Goal: Transaction & Acquisition: Purchase product/service

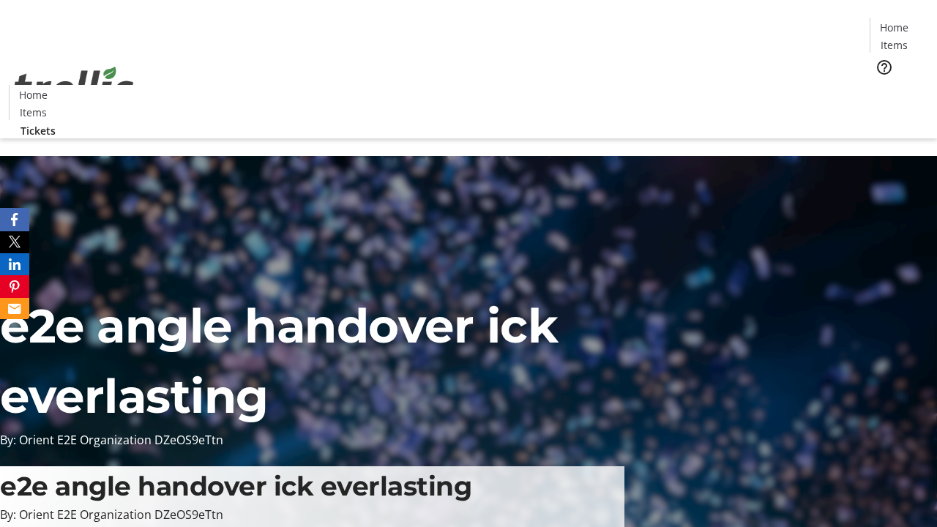
click at [882, 85] on span "Tickets" at bounding box center [899, 92] width 35 height 15
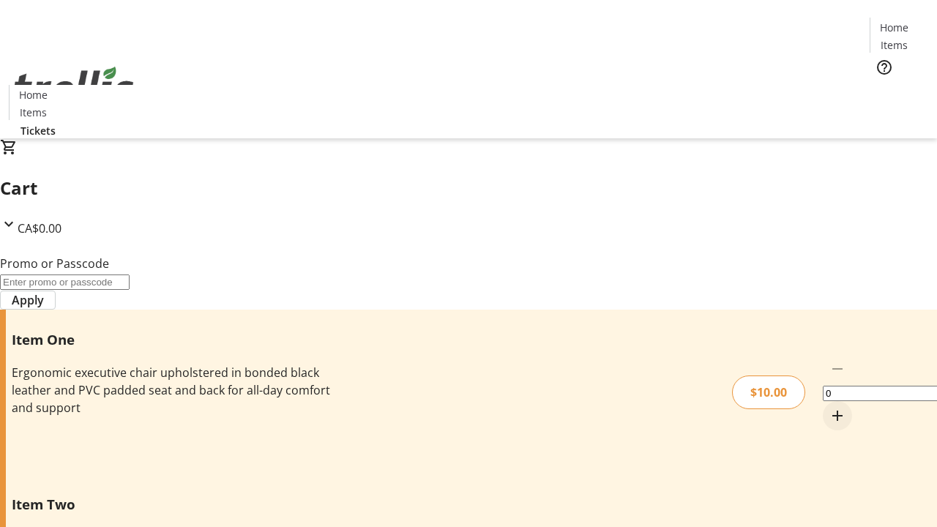
click at [829, 407] on mat-icon "Increment by one" at bounding box center [838, 416] width 18 height 18
type input "1"
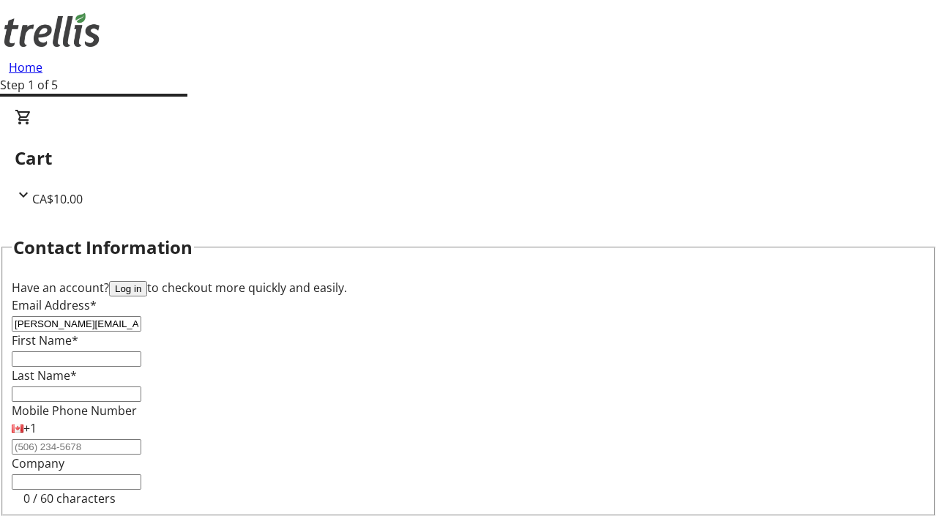
type input "[PERSON_NAME][EMAIL_ADDRESS][PERSON_NAME][DOMAIN_NAME]"
type input "[PERSON_NAME]"
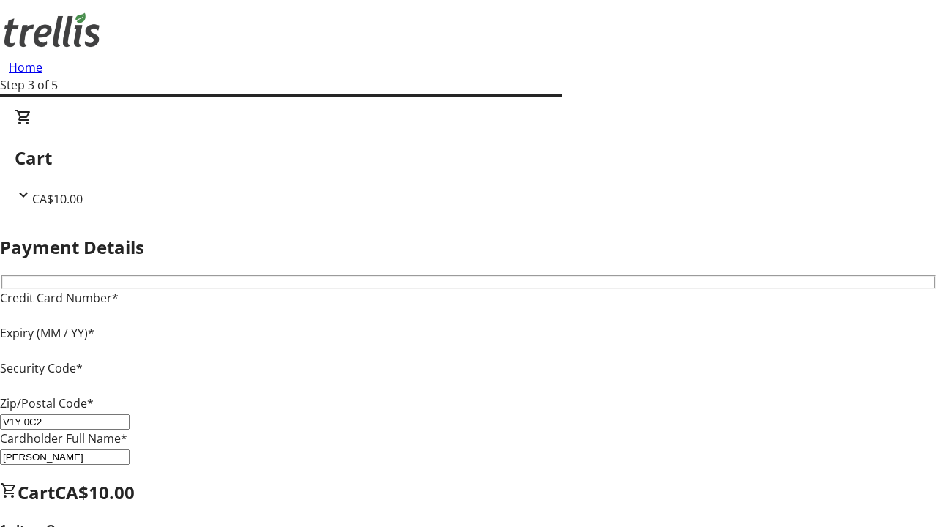
type input "V1Y 0C2"
